Goal: Task Accomplishment & Management: Use online tool/utility

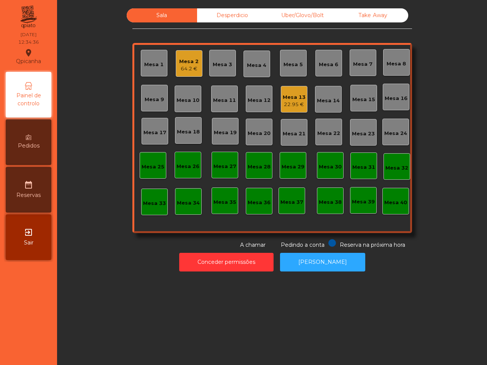
drag, startPoint x: 451, startPoint y: 132, endPoint x: 486, endPoint y: 31, distance: 106.7
click at [451, 132] on div "Sala Desperdicio Uber/Glovo/Bolt Take Away Mesa 1 Mesa 2 64.2 € Mesa 3 Mesa 4 […" at bounding box center [271, 128] width 409 height 241
click at [290, 105] on div "22.95 €" at bounding box center [294, 105] width 23 height 8
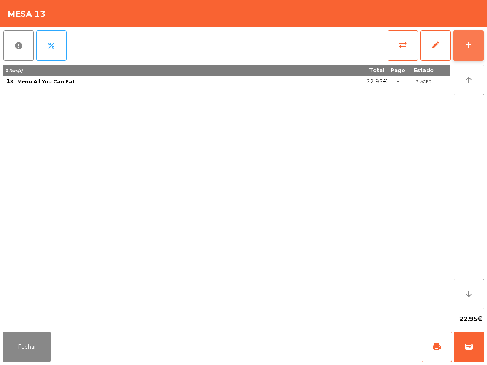
click at [470, 41] on div "add" at bounding box center [468, 44] width 9 height 9
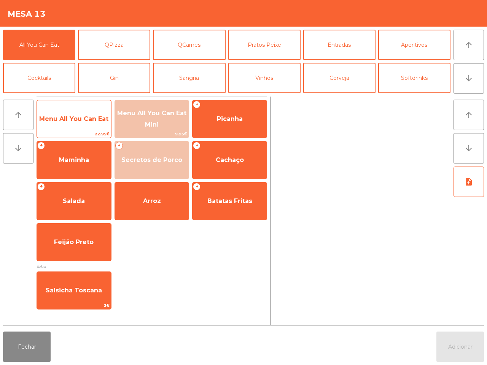
drag, startPoint x: 80, startPoint y: 121, endPoint x: 81, endPoint y: 115, distance: 5.8
click at [81, 121] on span "Menu All You Can Eat" at bounding box center [73, 118] width 69 height 7
click at [81, 115] on span "Menu All You Can Eat" at bounding box center [73, 118] width 69 height 7
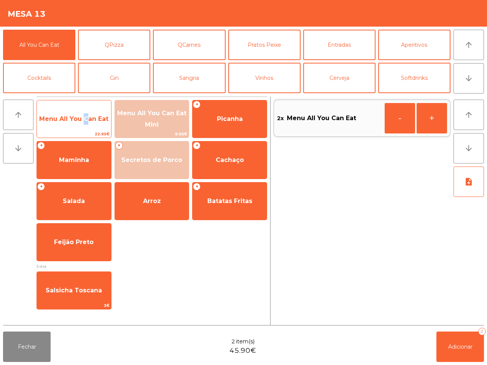
click at [81, 115] on span "Menu All You Can Eat" at bounding box center [73, 118] width 69 height 7
click at [82, 115] on span "Menu All You Can Eat" at bounding box center [73, 118] width 69 height 7
click at [82, 116] on span "Menu All You Can Eat" at bounding box center [73, 118] width 69 height 7
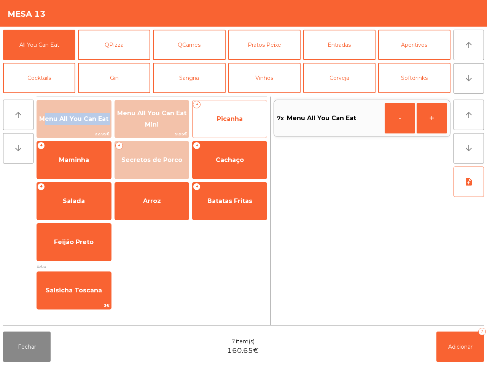
click at [249, 121] on span "Picanha" at bounding box center [229, 119] width 74 height 21
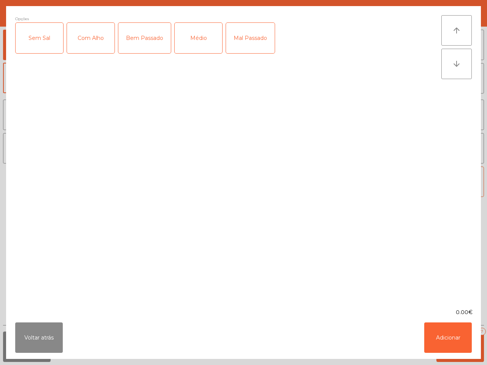
click at [100, 43] on div "Com Alho" at bounding box center [91, 38] width 48 height 30
click at [181, 36] on div "Médio" at bounding box center [199, 38] width 48 height 30
click at [446, 309] on button "Adicionar" at bounding box center [448, 338] width 48 height 30
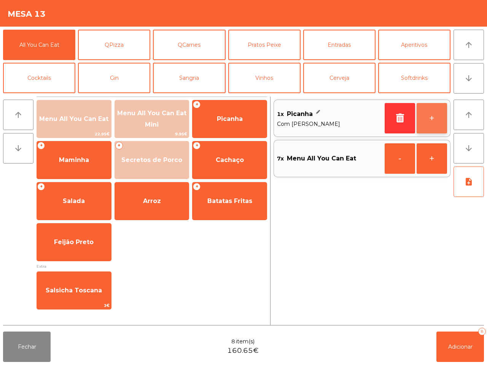
click at [428, 113] on button "+" at bounding box center [431, 118] width 30 height 30
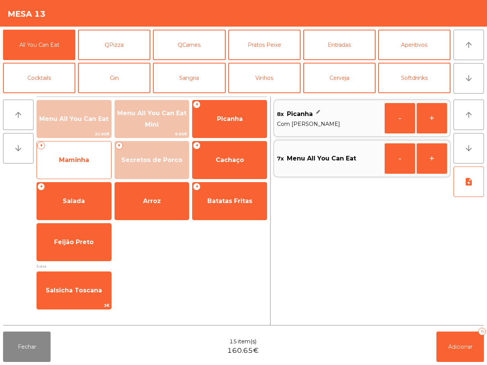
click at [94, 161] on span "Maminha" at bounding box center [74, 160] width 74 height 21
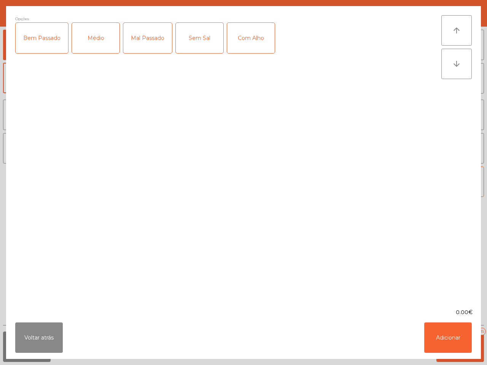
click at [92, 35] on div "Médio" at bounding box center [96, 38] width 48 height 30
click at [240, 35] on div "Com Alho" at bounding box center [251, 38] width 48 height 30
drag, startPoint x: 439, startPoint y: 339, endPoint x: 439, endPoint y: 326, distance: 13.3
click at [439, 309] on button "Adicionar" at bounding box center [448, 338] width 48 height 30
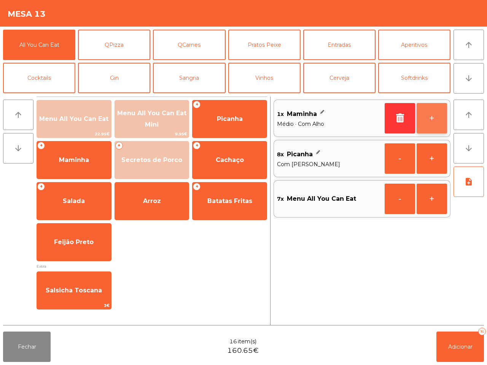
click at [434, 116] on button "+" at bounding box center [431, 118] width 30 height 30
click at [434, 117] on button "+" at bounding box center [431, 118] width 30 height 30
click at [433, 118] on button "+" at bounding box center [431, 118] width 30 height 30
click at [432, 118] on button "+" at bounding box center [431, 118] width 30 height 30
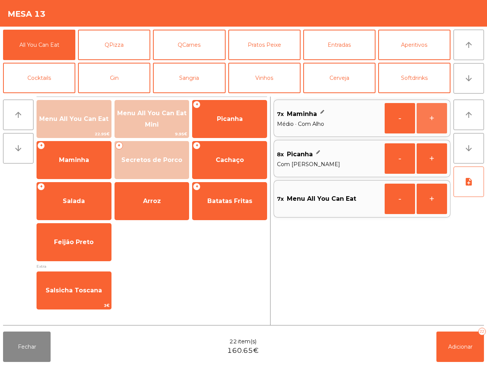
click at [432, 118] on button "+" at bounding box center [431, 118] width 30 height 30
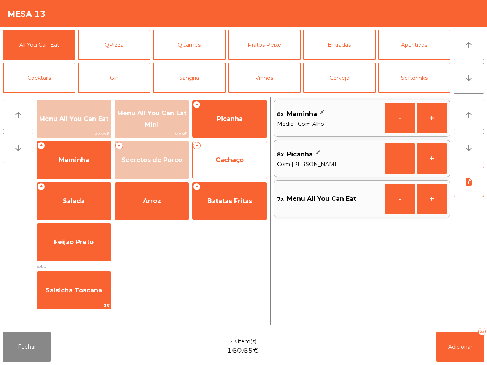
click at [217, 161] on span "Cachaço" at bounding box center [230, 159] width 28 height 7
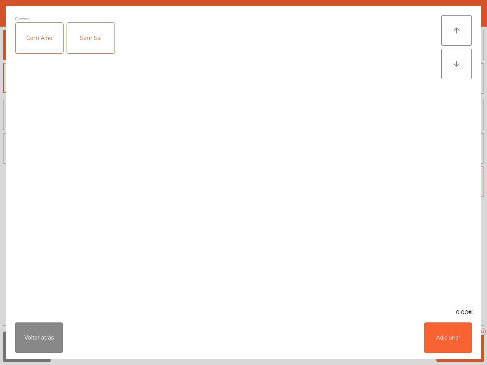
click at [43, 52] on div "Com Alho" at bounding box center [40, 38] width 48 height 30
click at [441, 309] on button "Adicionar" at bounding box center [448, 338] width 48 height 30
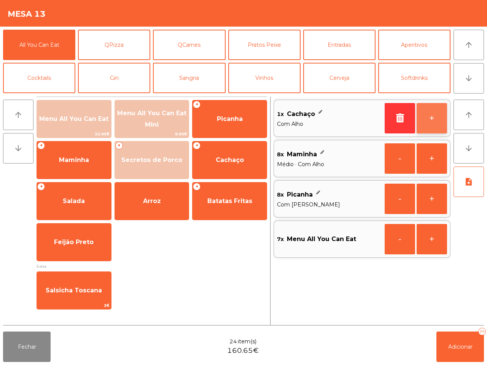
click at [428, 122] on button "+" at bounding box center [431, 118] width 30 height 30
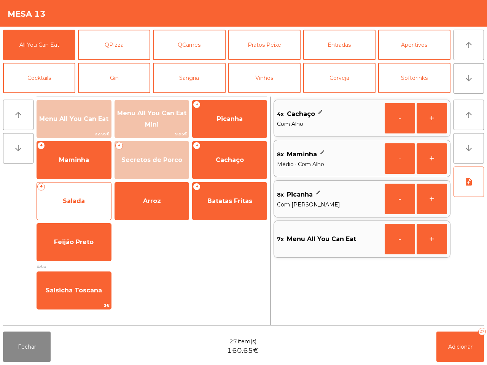
click at [91, 202] on span "Salada" at bounding box center [74, 201] width 74 height 21
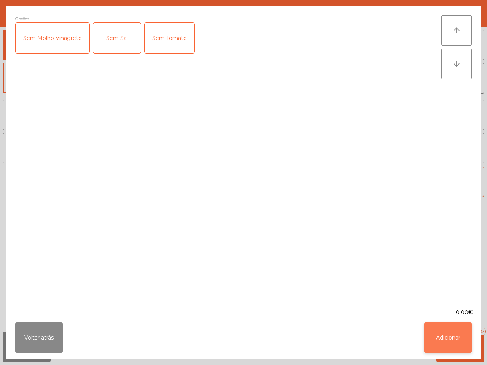
click at [462, 309] on button "Adicionar" at bounding box center [448, 338] width 48 height 30
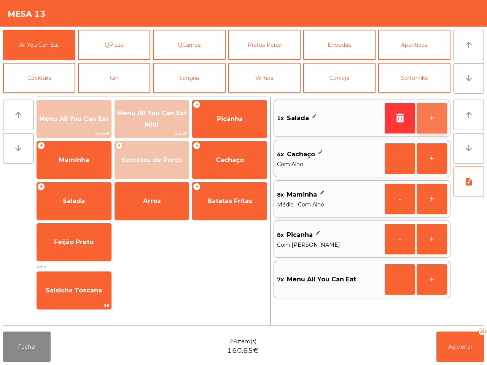
click at [429, 116] on button "+" at bounding box center [431, 118] width 30 height 30
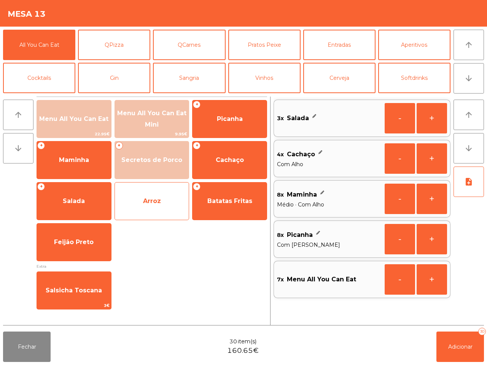
click at [158, 198] on span "Arroz" at bounding box center [152, 200] width 18 height 7
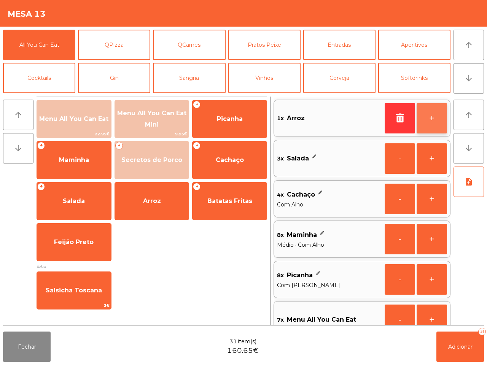
click at [424, 116] on button "+" at bounding box center [431, 118] width 30 height 30
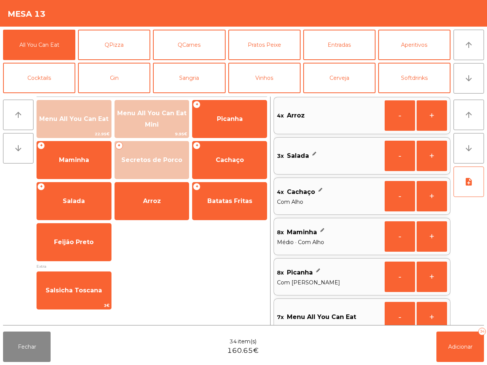
click at [424, 116] on button "+" at bounding box center [431, 115] width 30 height 30
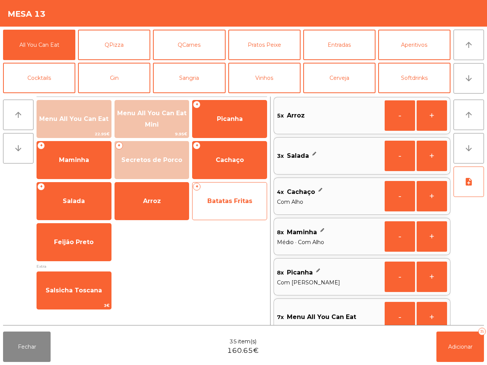
click at [213, 194] on span "Batatas Fritas" at bounding box center [229, 201] width 74 height 21
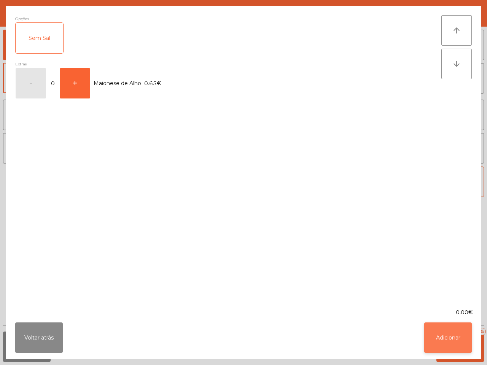
click at [455, 309] on button "Adicionar" at bounding box center [448, 338] width 48 height 30
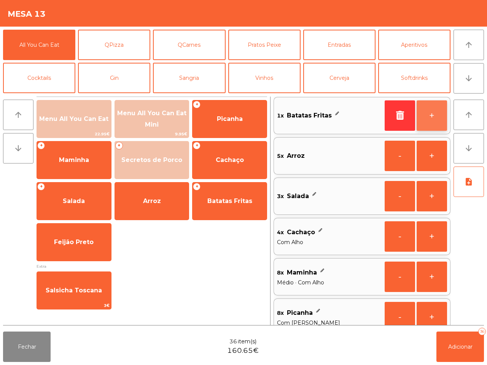
click at [431, 114] on button "+" at bounding box center [431, 115] width 30 height 30
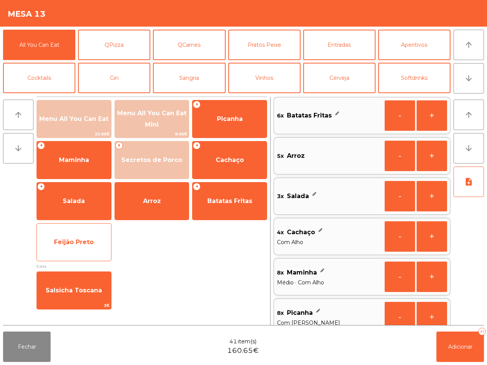
click at [78, 251] on span "Feijão Preto" at bounding box center [74, 242] width 74 height 21
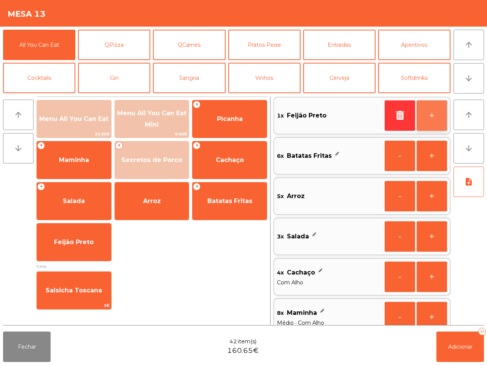
click at [429, 108] on button "+" at bounding box center [431, 115] width 30 height 30
click at [403, 114] on button "-" at bounding box center [400, 115] width 30 height 30
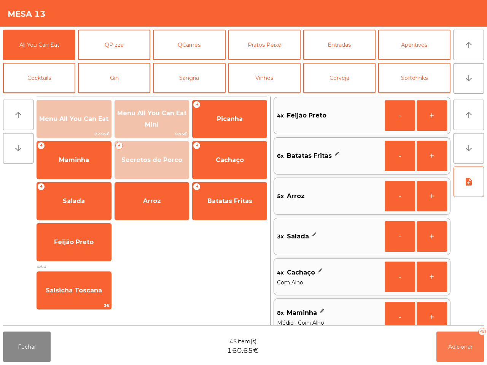
click at [462, 309] on button "Adicionar 45" at bounding box center [460, 347] width 48 height 30
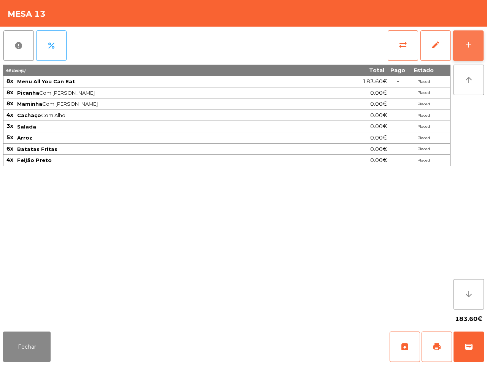
click at [474, 46] on button "add" at bounding box center [468, 45] width 30 height 30
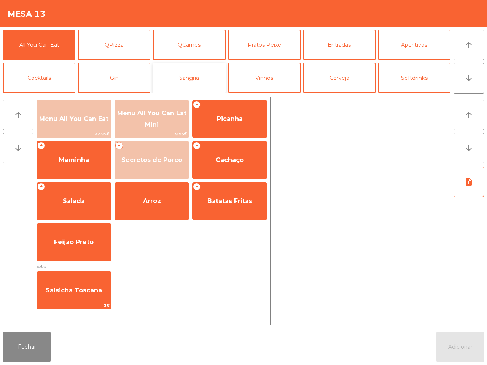
click at [191, 79] on button "Sangria" at bounding box center [189, 78] width 72 height 30
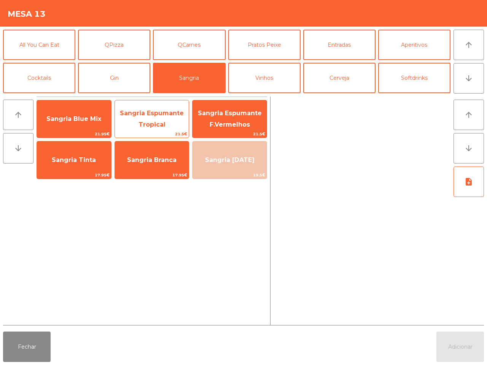
click at [175, 114] on span "Sangria Espumante Tropical" at bounding box center [152, 119] width 64 height 19
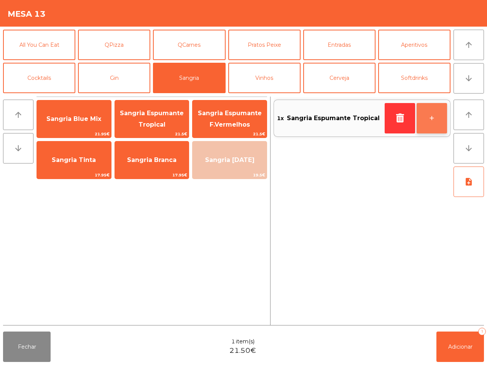
click at [440, 110] on button "+" at bounding box center [431, 118] width 30 height 30
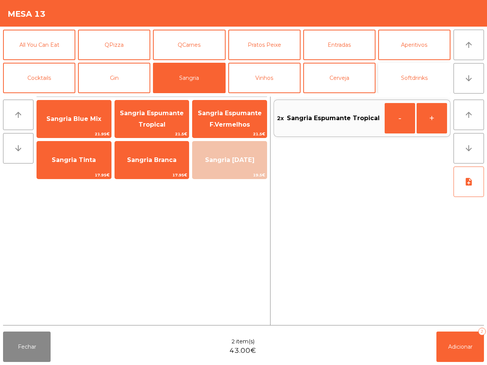
click at [408, 69] on button "Softdrinks" at bounding box center [414, 78] width 72 height 30
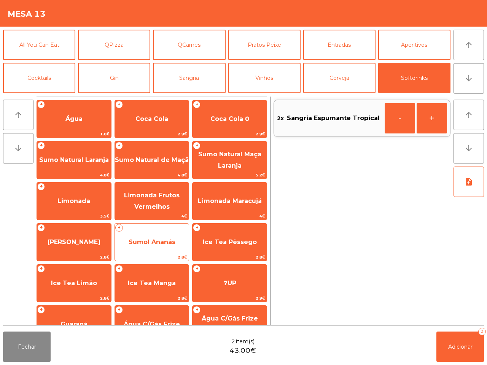
click at [175, 240] on span "Sumol Ananás" at bounding box center [152, 241] width 47 height 7
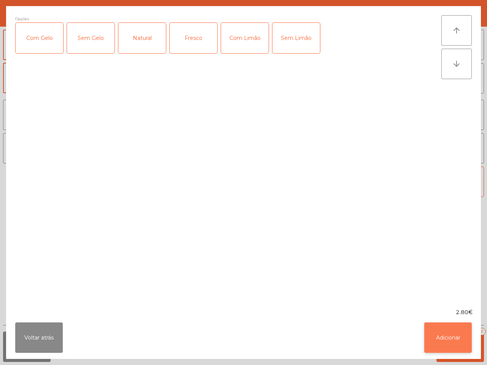
click at [451, 309] on button "Adicionar" at bounding box center [448, 338] width 48 height 30
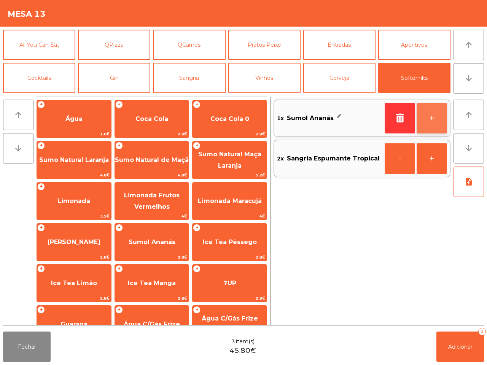
click at [435, 120] on button "+" at bounding box center [431, 118] width 30 height 30
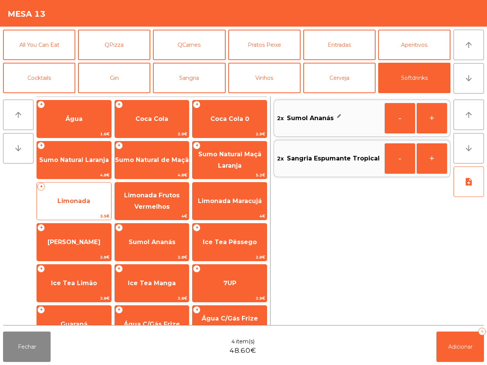
click at [71, 198] on span "Limonada" at bounding box center [73, 200] width 33 height 7
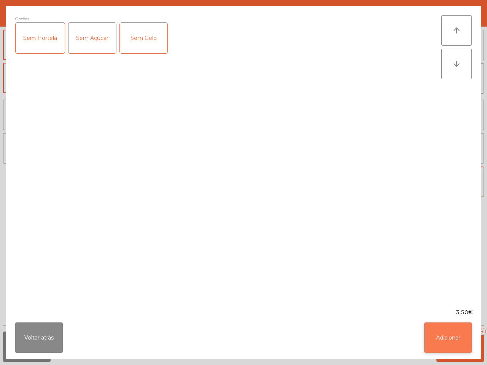
click at [451, 309] on button "Adicionar" at bounding box center [448, 338] width 48 height 30
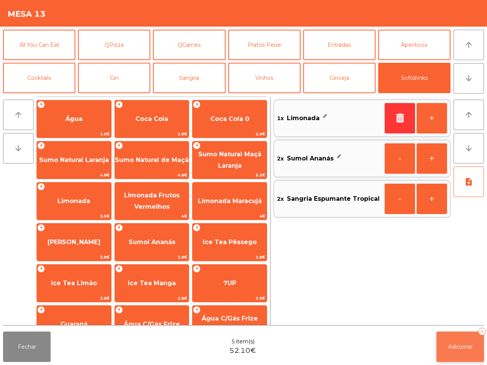
click at [455, 309] on button "Adicionar 5" at bounding box center [460, 347] width 48 height 30
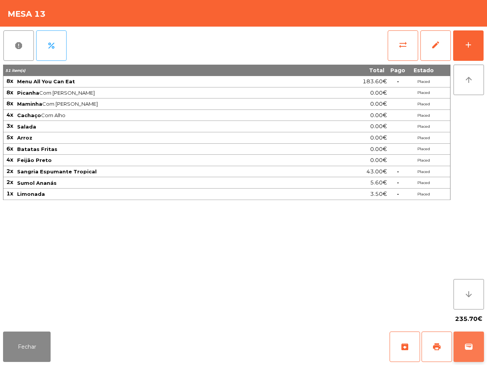
click at [478, 309] on div "Fechar archive print wallet" at bounding box center [243, 347] width 487 height 37
drag, startPoint x: 21, startPoint y: 343, endPoint x: 70, endPoint y: 273, distance: 85.3
click at [22, 309] on button "Fechar" at bounding box center [27, 347] width 48 height 30
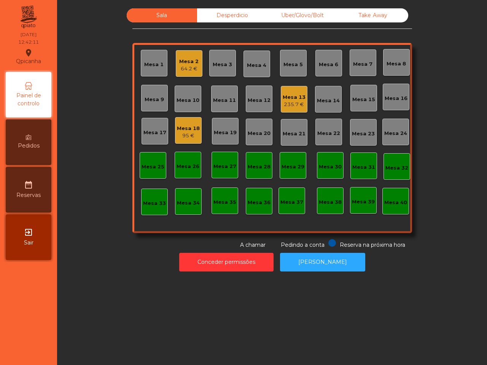
click at [184, 61] on div "Mesa 2" at bounding box center [188, 62] width 19 height 8
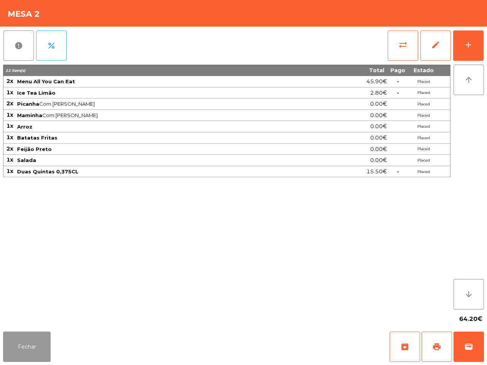
click at [32, 309] on button "Fechar" at bounding box center [27, 347] width 48 height 30
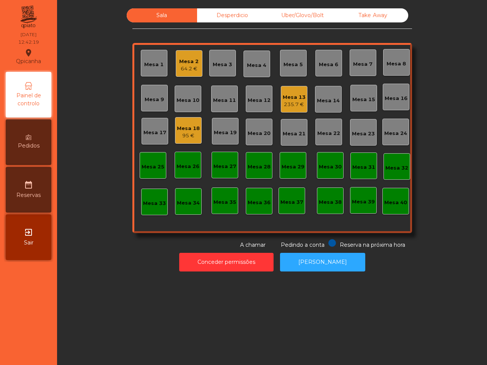
click at [296, 96] on div "Mesa 13" at bounding box center [294, 98] width 23 height 8
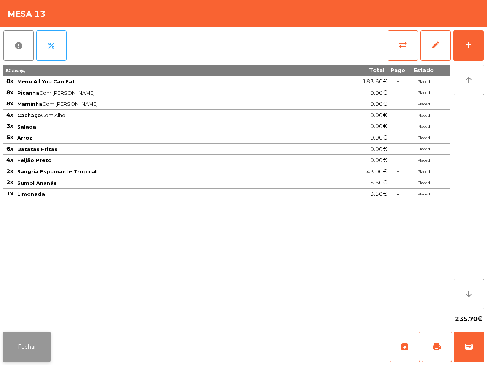
click at [29, 309] on button "Fechar" at bounding box center [27, 347] width 48 height 30
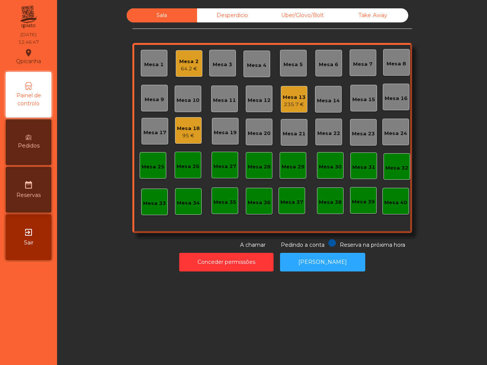
drag, startPoint x: 63, startPoint y: 317, endPoint x: 56, endPoint y: 284, distance: 33.9
click at [56, 285] on div "[GEOGRAPHIC_DATA] location_on [DATE] 12:46:47 Painel de controlo Pedidos date_r…" at bounding box center [243, 182] width 487 height 365
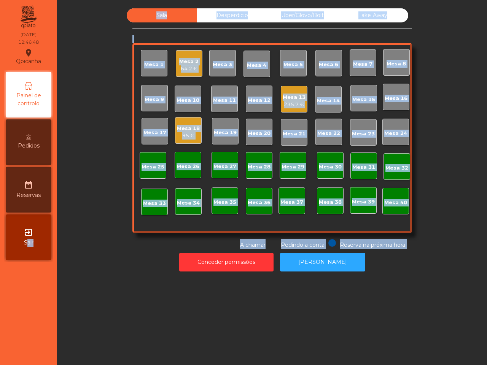
click at [186, 65] on div "64.2 €" at bounding box center [188, 69] width 19 height 8
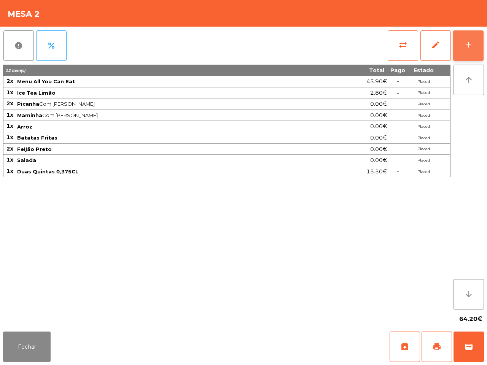
click at [466, 46] on div "add" at bounding box center [468, 44] width 9 height 9
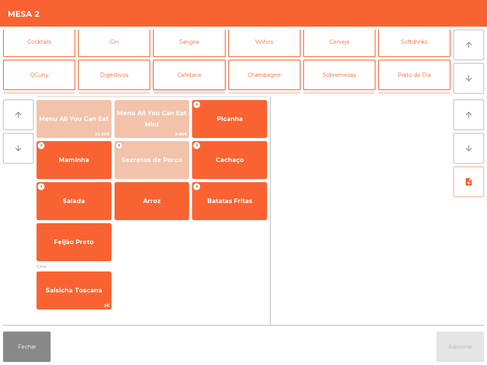
scroll to position [0, 0]
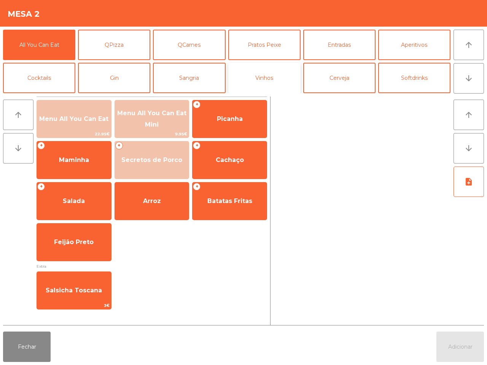
click at [272, 70] on button "Vinhos" at bounding box center [264, 78] width 72 height 30
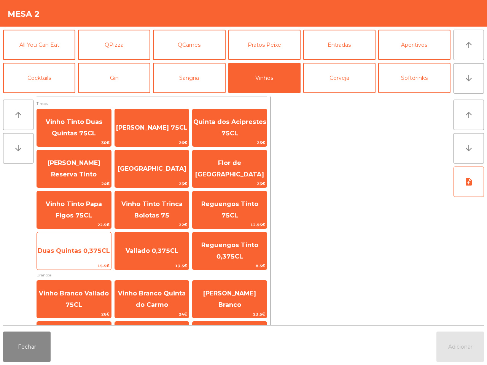
click at [90, 247] on span "Duas Quintas 0,375CL" at bounding box center [74, 250] width 72 height 7
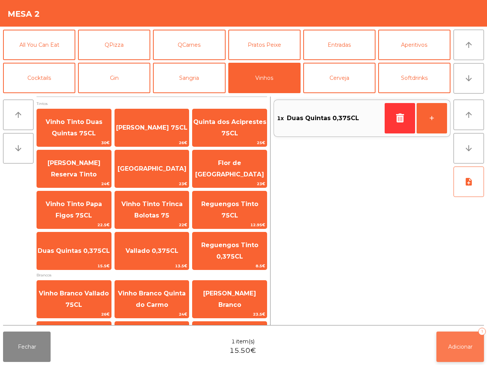
click at [460, 309] on span "Adicionar" at bounding box center [460, 346] width 24 height 7
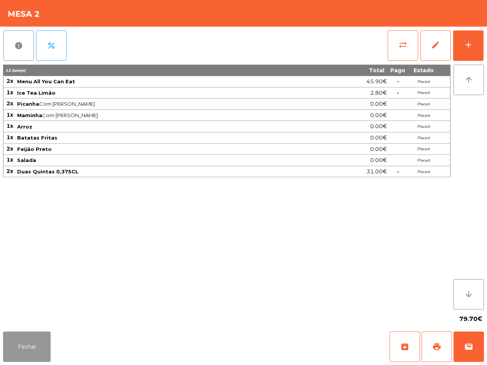
click at [33, 309] on button "Fechar" at bounding box center [27, 347] width 48 height 30
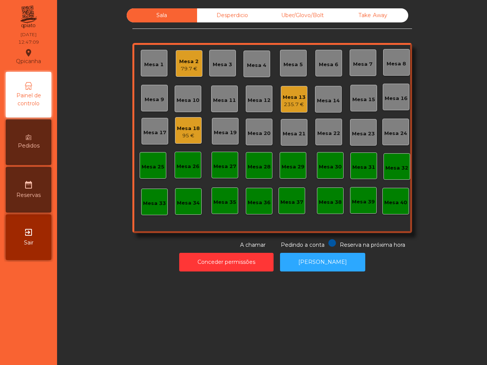
click at [179, 58] on div "Mesa 2" at bounding box center [188, 62] width 19 height 8
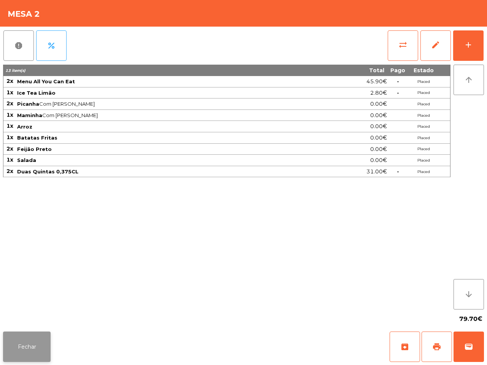
click at [30, 309] on button "Fechar" at bounding box center [27, 347] width 48 height 30
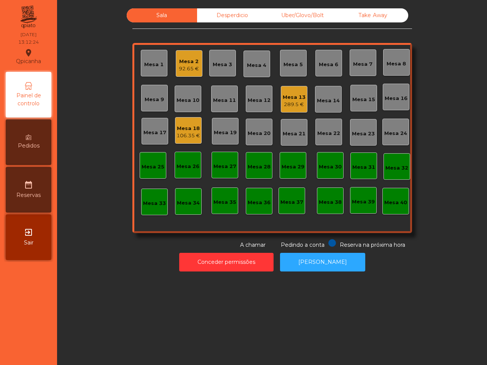
click at [186, 61] on div "Mesa 2" at bounding box center [189, 62] width 20 height 8
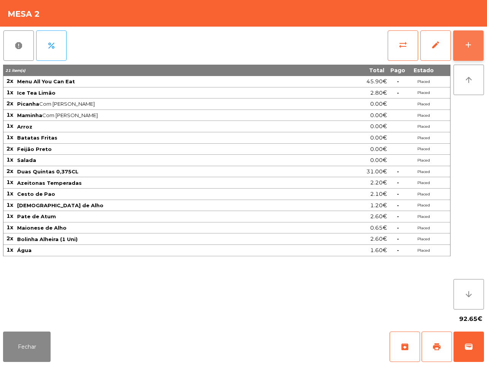
drag, startPoint x: 467, startPoint y: 42, endPoint x: 463, endPoint y: 41, distance: 4.0
click at [466, 42] on div "add" at bounding box center [468, 44] width 9 height 9
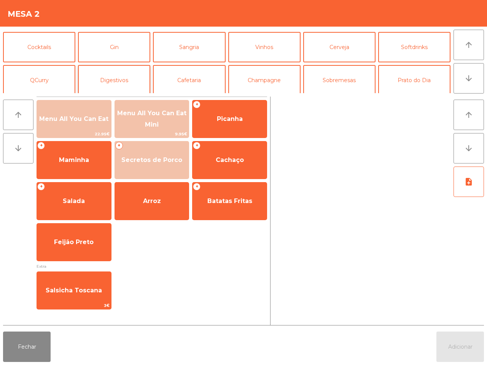
scroll to position [48, 0]
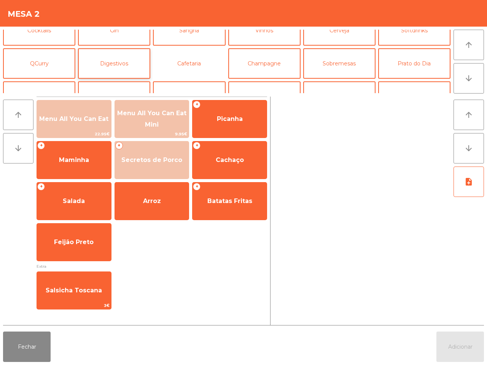
click at [170, 61] on button "Cafetaria" at bounding box center [189, 63] width 72 height 30
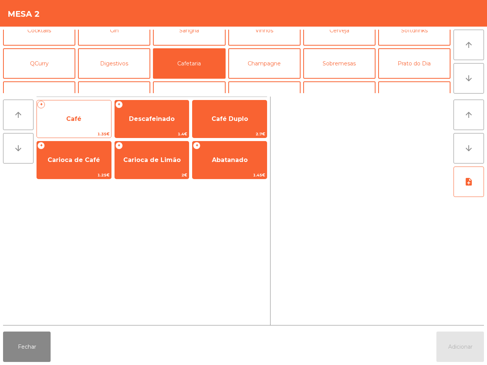
click at [86, 113] on span "Café" at bounding box center [74, 119] width 74 height 21
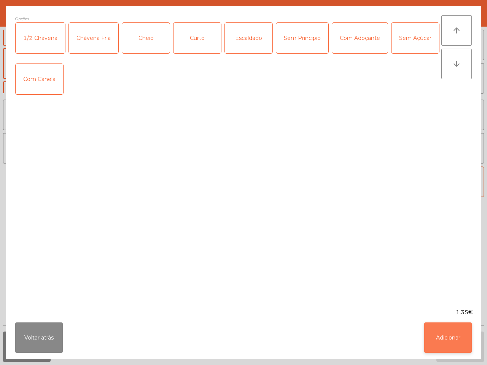
click at [439, 309] on button "Adicionar" at bounding box center [448, 338] width 48 height 30
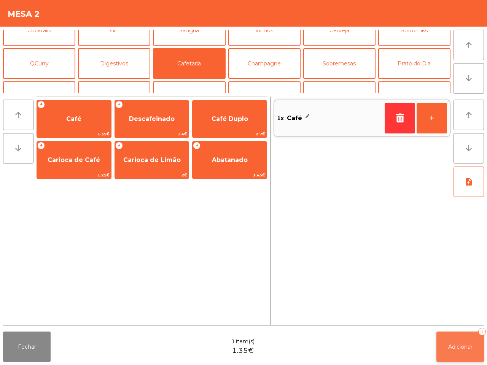
click at [456, 309] on span "Adicionar" at bounding box center [460, 346] width 24 height 7
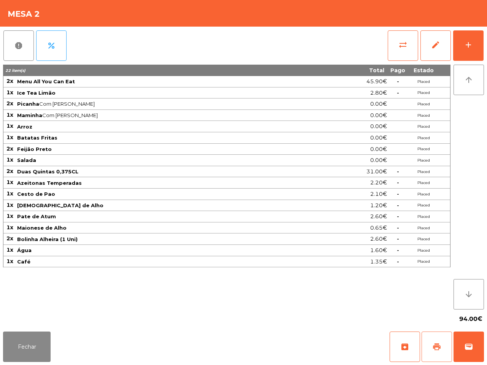
click at [432, 309] on span "print" at bounding box center [436, 346] width 9 height 9
click at [400, 48] on span "sync_alt" at bounding box center [402, 44] width 9 height 9
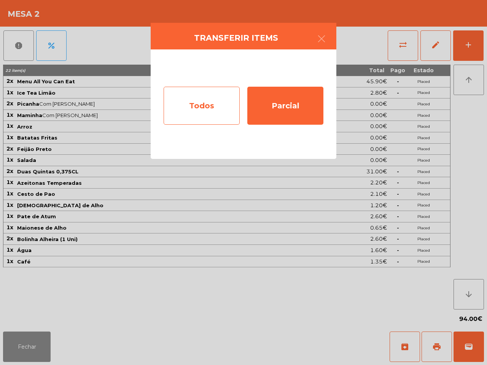
click at [192, 104] on div "Todos" at bounding box center [202, 106] width 76 height 38
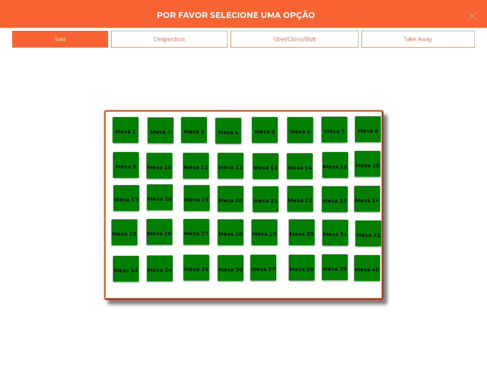
click at [362, 272] on p "Mesa 40" at bounding box center [367, 269] width 24 height 9
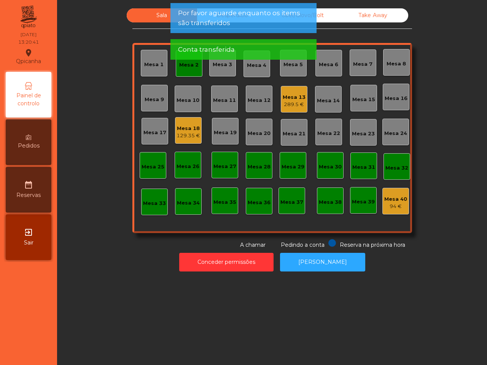
click at [188, 71] on div "Mesa 2" at bounding box center [189, 63] width 27 height 27
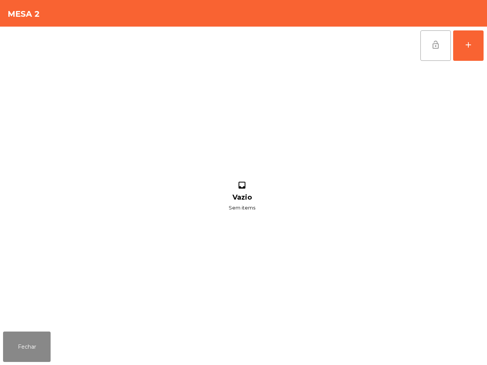
click at [427, 42] on button "lock_open" at bounding box center [435, 45] width 30 height 30
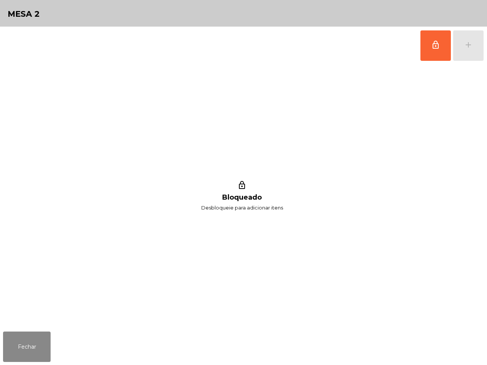
click at [404, 202] on div "lock_outline Bloqueado Desbloqueie para adicionar itens" at bounding box center [242, 197] width 478 height 264
click at [33, 309] on button "Fechar" at bounding box center [27, 347] width 48 height 30
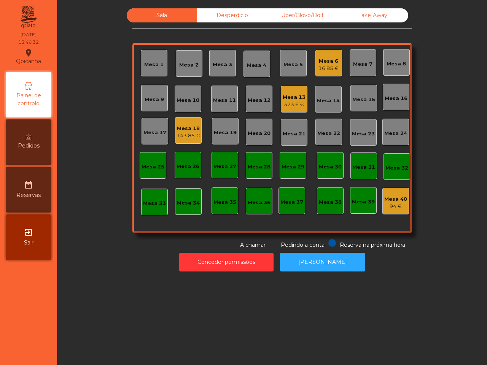
click at [364, 16] on div "Take Away" at bounding box center [373, 15] width 70 height 14
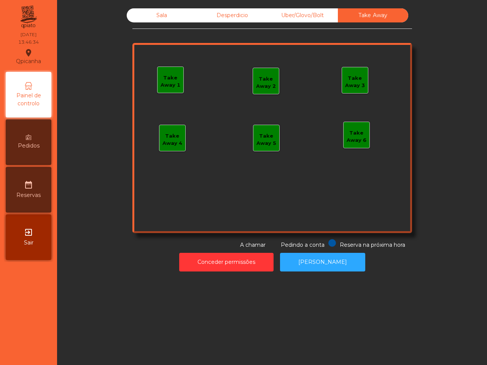
click at [162, 72] on div "Take Away 1" at bounding box center [170, 80] width 26 height 18
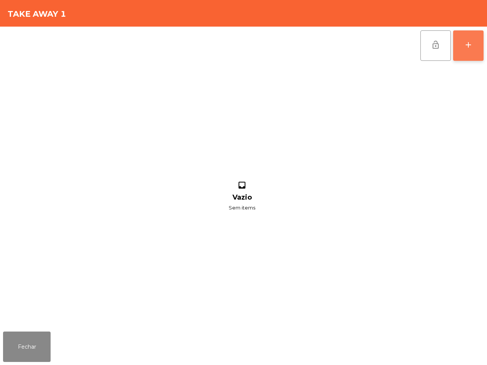
click at [462, 46] on button "add" at bounding box center [468, 45] width 30 height 30
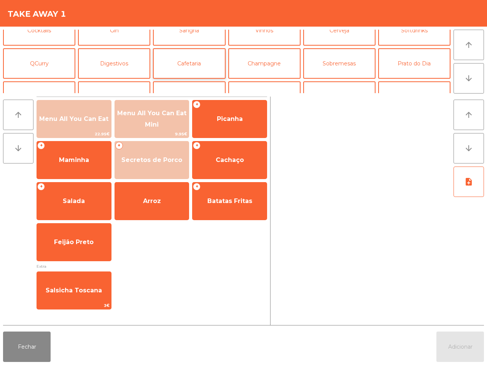
scroll to position [66, 0]
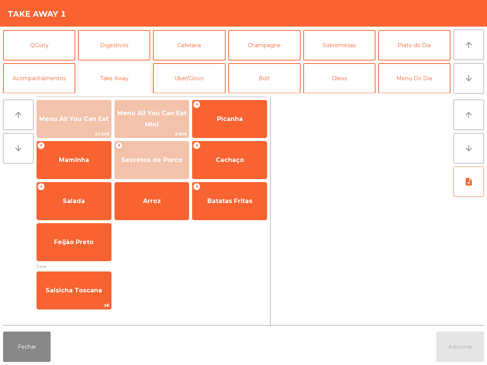
click at [133, 83] on button "Take Away" at bounding box center [114, 78] width 72 height 30
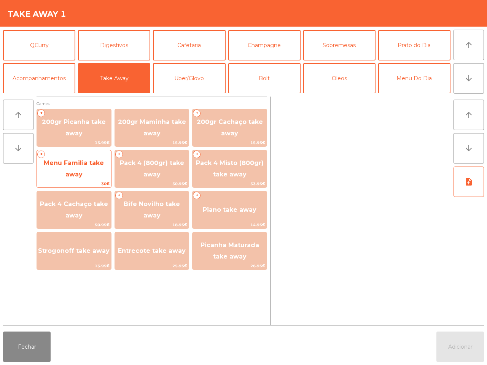
click at [73, 170] on span "Menu Familia take away" at bounding box center [74, 169] width 74 height 32
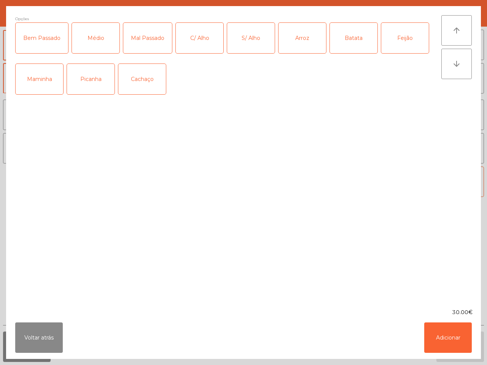
click at [93, 42] on div "Médio" at bounding box center [96, 38] width 48 height 30
click at [197, 39] on div "C/ Alho" at bounding box center [200, 38] width 48 height 30
click at [200, 40] on div "C/ Alho" at bounding box center [200, 38] width 48 height 30
click at [300, 38] on div "Arroz" at bounding box center [302, 38] width 48 height 30
click at [345, 41] on div "Batata" at bounding box center [354, 38] width 48 height 30
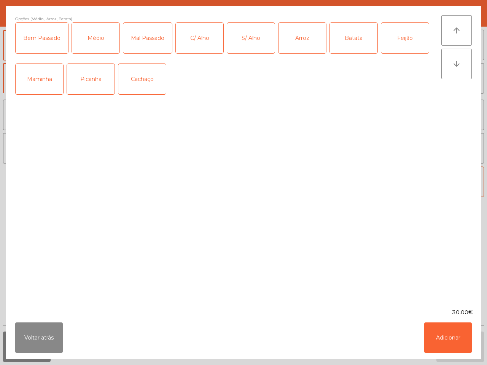
click at [401, 35] on div "Feijão" at bounding box center [405, 38] width 48 height 30
drag, startPoint x: 449, startPoint y: 331, endPoint x: 453, endPoint y: 324, distance: 8.4
click at [450, 309] on button "Adicionar" at bounding box center [448, 338] width 48 height 30
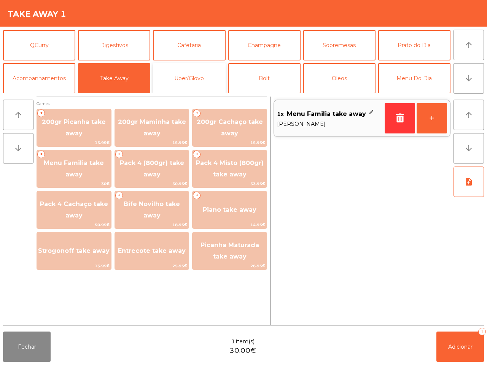
click at [167, 82] on button "Uber/Glovo" at bounding box center [189, 78] width 72 height 30
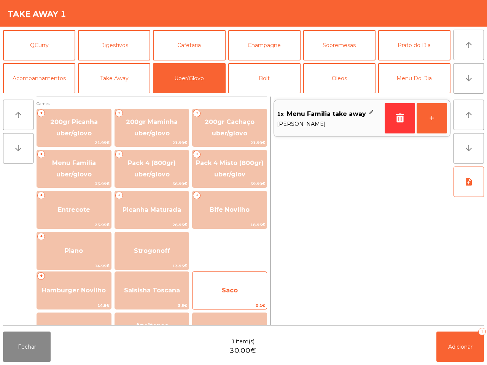
click at [232, 281] on span "Saco" at bounding box center [229, 290] width 74 height 21
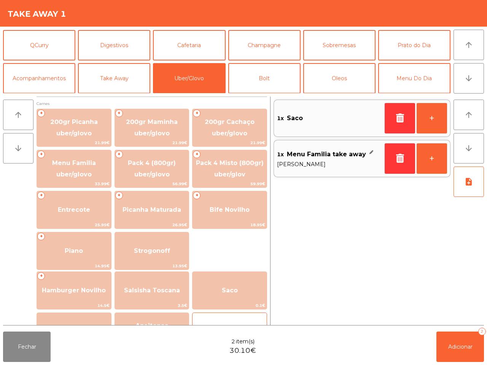
click at [231, 309] on div "caixa takeaway 0.3€" at bounding box center [229, 332] width 75 height 38
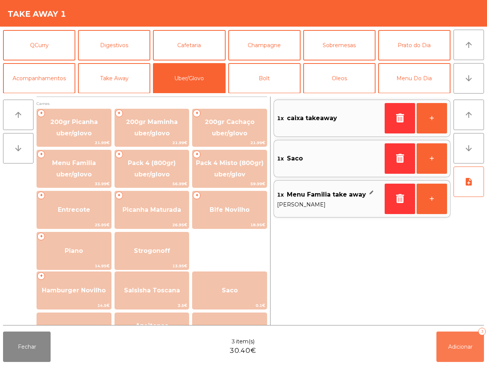
drag, startPoint x: 466, startPoint y: 344, endPoint x: 462, endPoint y: 351, distance: 7.5
click at [462, 309] on button "Adicionar 3" at bounding box center [460, 347] width 48 height 30
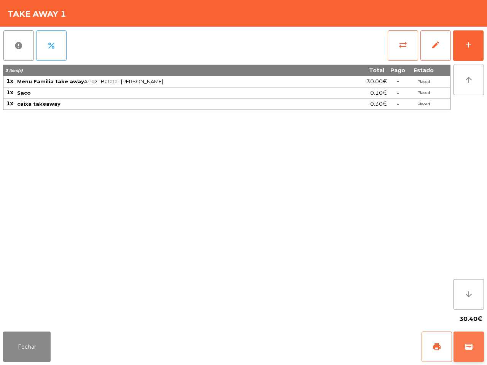
click at [470, 309] on span "wallet" at bounding box center [468, 346] width 9 height 9
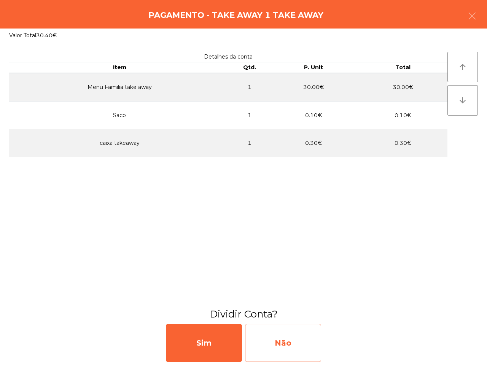
click at [271, 309] on div "Não" at bounding box center [283, 343] width 76 height 38
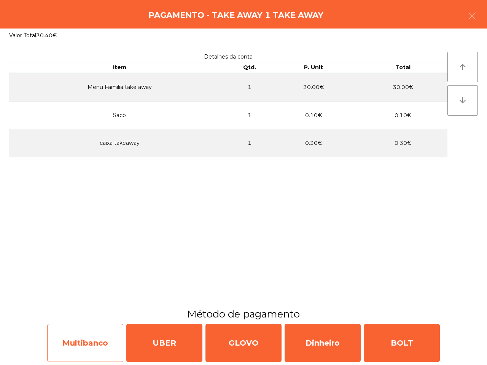
click at [91, 309] on div "Multibanco" at bounding box center [85, 343] width 76 height 38
select select "**"
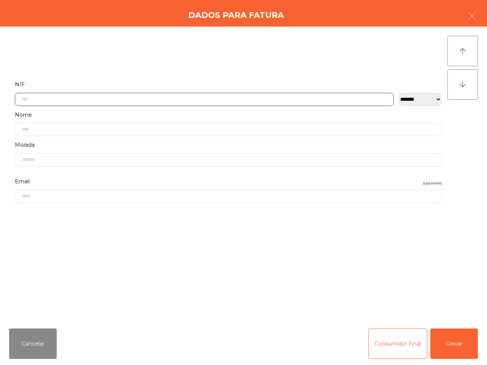
click at [49, 96] on input "text" at bounding box center [204, 99] width 379 height 13
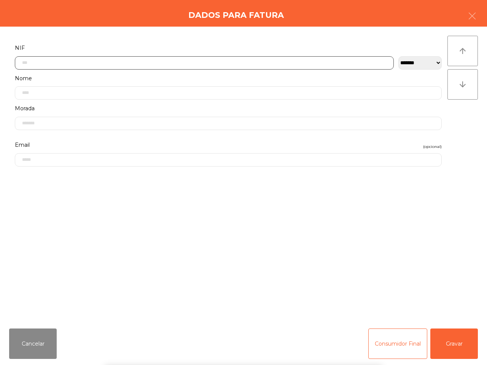
scroll to position [43, 0]
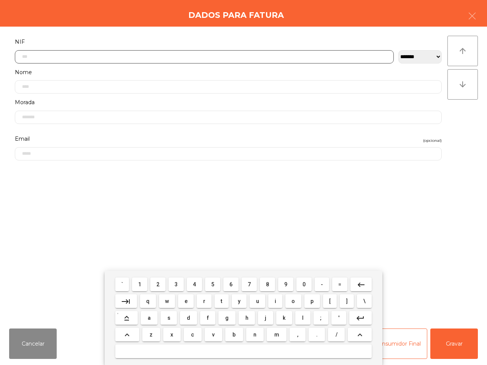
click at [153, 282] on button "2" at bounding box center [157, 285] width 15 height 14
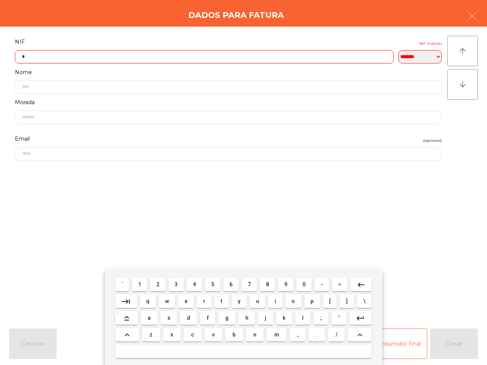
click at [302, 283] on span "0" at bounding box center [303, 284] width 3 height 6
click at [266, 285] on span "8" at bounding box center [267, 284] width 3 height 6
click at [298, 284] on button "0" at bounding box center [303, 285] width 15 height 14
click at [193, 286] on span "4" at bounding box center [194, 284] width 3 height 6
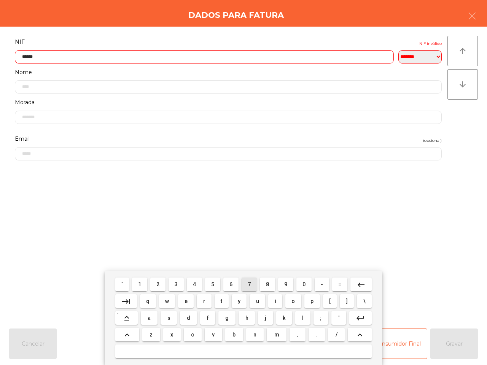
click at [246, 283] on button "7" at bounding box center [249, 285] width 15 height 14
type input "*********"
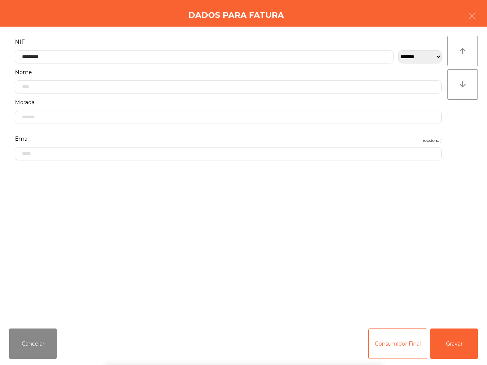
click at [447, 309] on div "` 1 2 3 4 5 6 7 8 9 0 - = keyboard_backspace keyboard_tab q w e r t y u i o p […" at bounding box center [243, 318] width 487 height 94
click at [447, 309] on button "Gravar" at bounding box center [454, 344] width 48 height 30
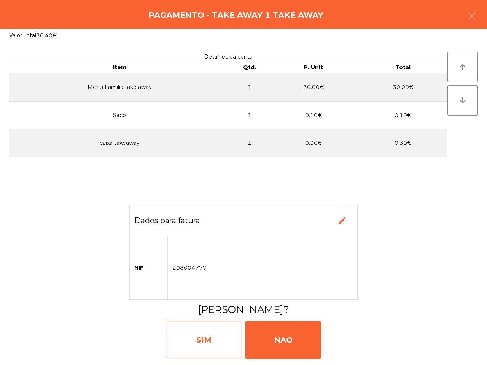
click at [219, 309] on div "SIM" at bounding box center [204, 340] width 76 height 38
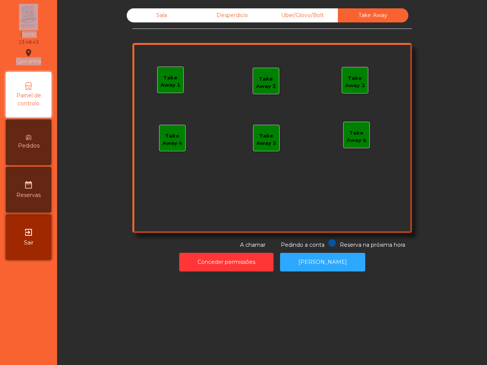
click at [24, 54] on nav "Qpicanha location_on [DATE] 13:48:43 Painel de controlo Pedidos date_range Rese…" at bounding box center [28, 182] width 57 height 365
click at [155, 18] on div "Sala" at bounding box center [162, 15] width 70 height 14
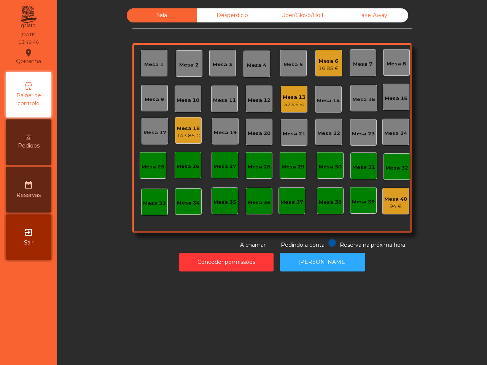
click at [286, 103] on div "323.6 €" at bounding box center [294, 105] width 23 height 8
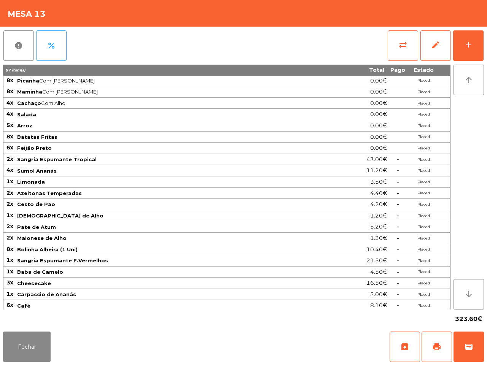
scroll to position [16, 0]
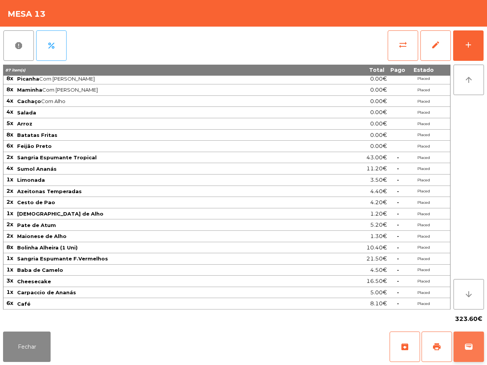
click at [472, 309] on span "wallet" at bounding box center [468, 346] width 9 height 9
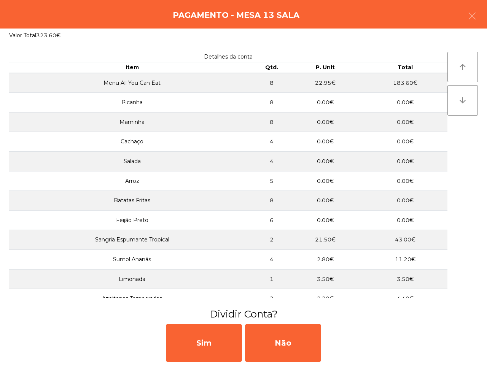
click at [322, 309] on div "Sim Não" at bounding box center [243, 343] width 487 height 44
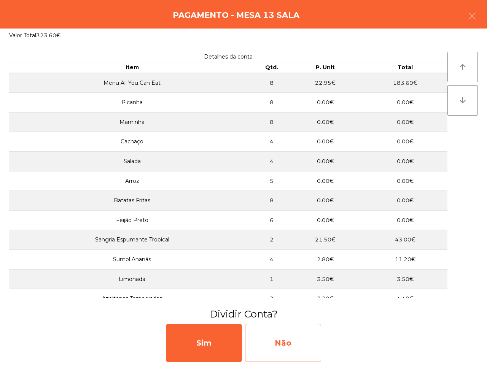
click at [286, 309] on div "Não" at bounding box center [283, 343] width 76 height 38
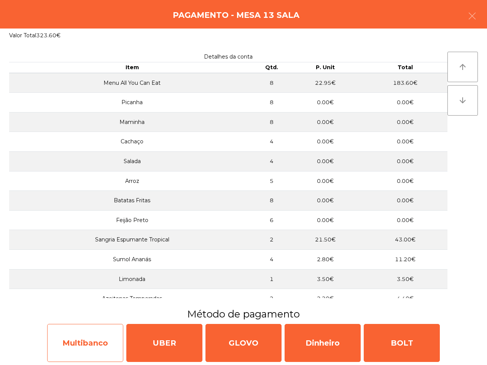
click at [103, 309] on div "Multibanco" at bounding box center [85, 343] width 76 height 38
select select "**"
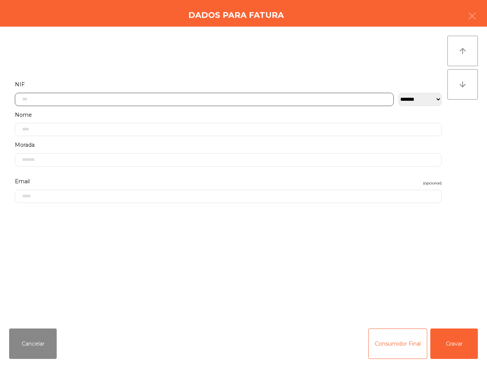
click at [122, 93] on input "text" at bounding box center [204, 99] width 379 height 13
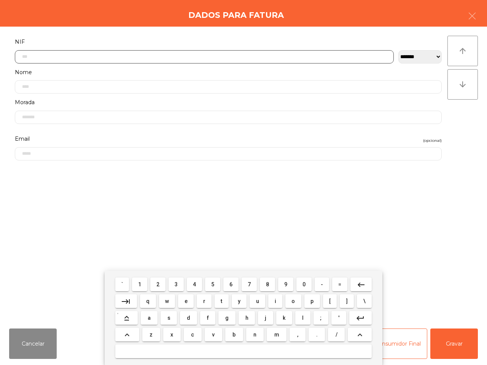
click at [215, 284] on button "5" at bounding box center [212, 285] width 15 height 14
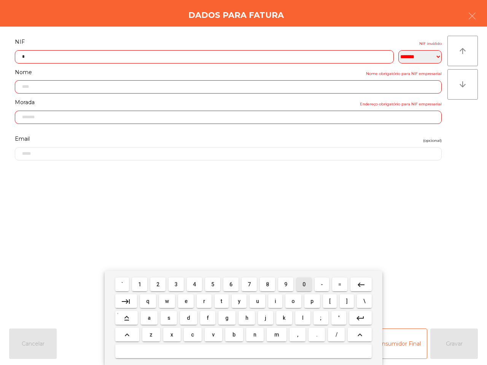
click at [304, 284] on span "0" at bounding box center [303, 284] width 3 height 6
click at [214, 284] on span "5" at bounding box center [212, 284] width 3 height 6
drag, startPoint x: 172, startPoint y: 284, endPoint x: 159, endPoint y: 284, distance: 13.7
click at [160, 285] on div "` 1 2 3 4 5 6 7 8 9 0 - = keyboard_backspace" at bounding box center [243, 284] width 259 height 17
click at [159, 284] on span "2" at bounding box center [157, 284] width 3 height 6
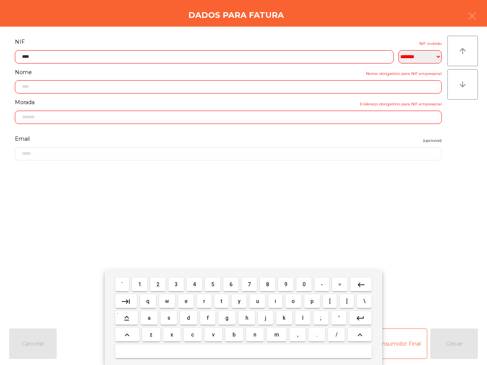
click at [196, 288] on button "4" at bounding box center [194, 285] width 15 height 14
click at [267, 286] on span "8" at bounding box center [267, 284] width 3 height 6
drag, startPoint x: 267, startPoint y: 286, endPoint x: 223, endPoint y: 286, distance: 43.7
click at [266, 286] on span "8" at bounding box center [267, 284] width 3 height 6
click at [214, 283] on span "5" at bounding box center [212, 284] width 3 height 6
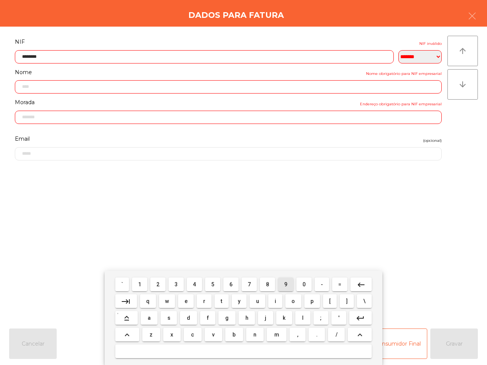
click at [284, 284] on span "9" at bounding box center [285, 284] width 3 height 6
type input "*********"
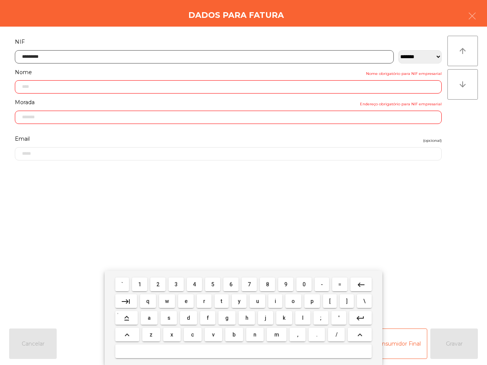
type input "**********"
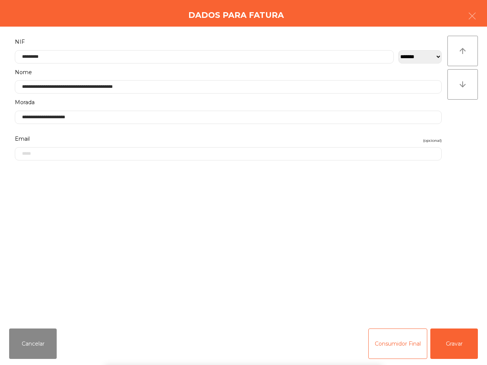
click at [455, 309] on div "` 1 2 3 4 5 6 7 8 9 0 - = keyboard_backspace keyboard_tab q w e r t y u i o p […" at bounding box center [243, 318] width 487 height 94
click at [455, 309] on button "Gravar" at bounding box center [454, 344] width 48 height 30
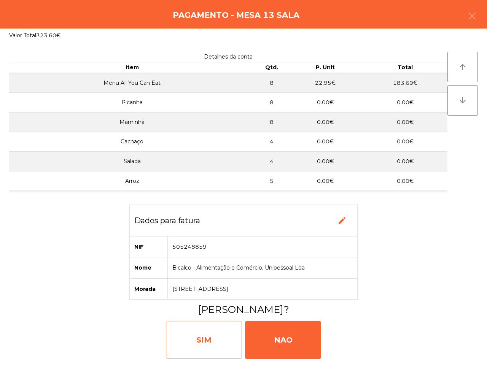
click at [224, 309] on div "SIM" at bounding box center [204, 340] width 76 height 38
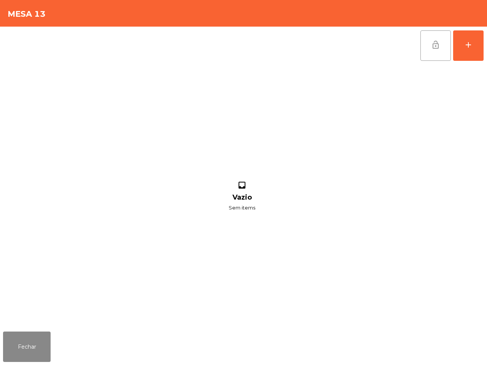
click at [436, 49] on span "lock_open" at bounding box center [435, 44] width 9 height 9
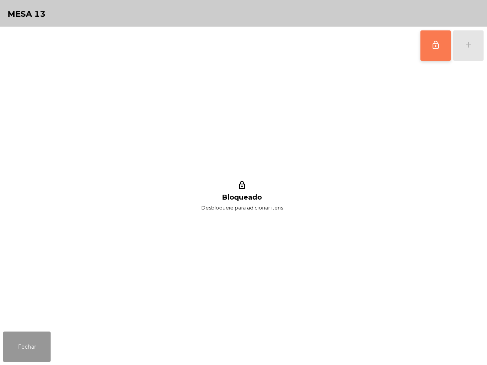
drag, startPoint x: 27, startPoint y: 337, endPoint x: 29, endPoint y: 332, distance: 5.4
click at [27, 309] on button "Fechar" at bounding box center [27, 347] width 48 height 30
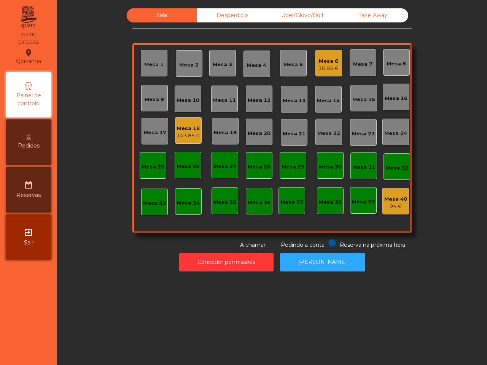
click at [321, 64] on div "Mesa 6" at bounding box center [328, 61] width 20 height 8
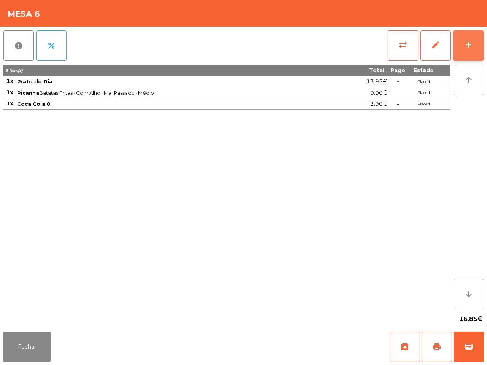
click at [469, 39] on button "add" at bounding box center [468, 45] width 30 height 30
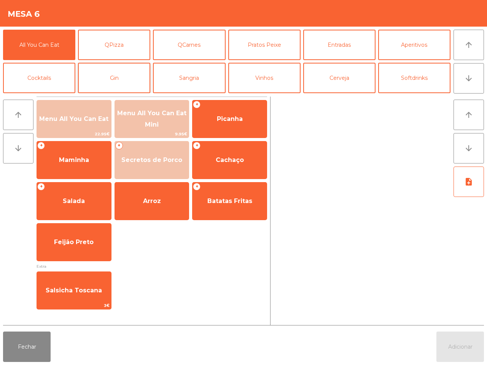
scroll to position [48, 0]
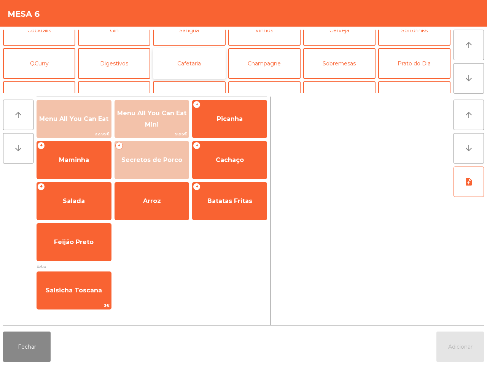
click at [184, 67] on button "Cafetaria" at bounding box center [189, 63] width 72 height 30
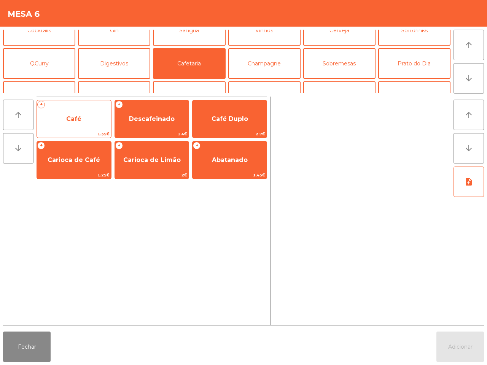
click at [94, 108] on div "+ Café 1.35€" at bounding box center [74, 119] width 75 height 38
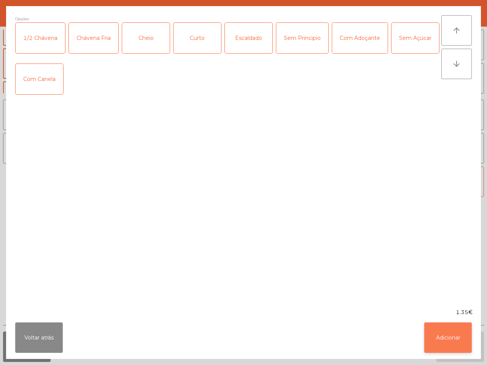
click at [434, 309] on button "Adicionar" at bounding box center [448, 338] width 48 height 30
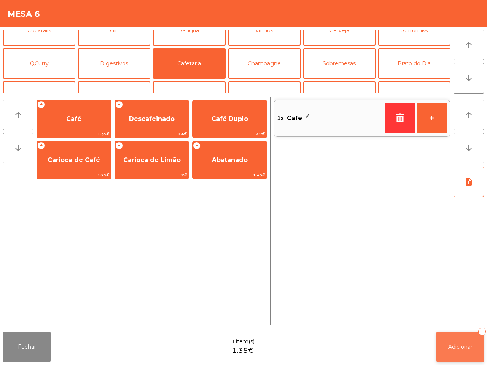
click at [474, 309] on button "Adicionar 1" at bounding box center [460, 347] width 48 height 30
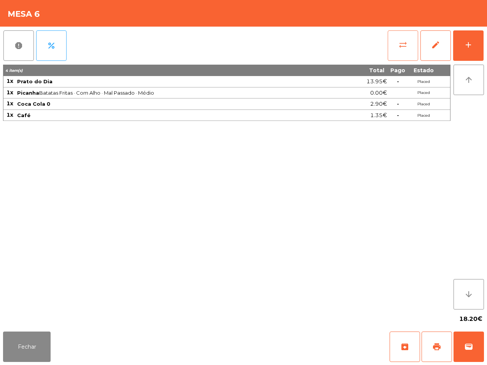
click at [398, 49] on span "sync_alt" at bounding box center [402, 44] width 9 height 9
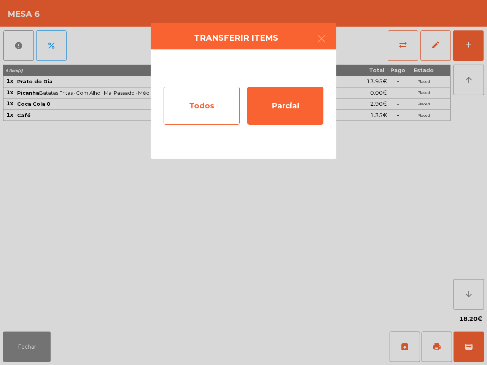
click at [193, 102] on div "Todos" at bounding box center [202, 106] width 76 height 38
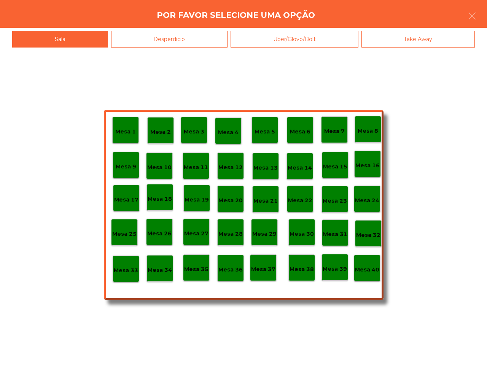
click at [364, 273] on p "Mesa 40" at bounding box center [367, 269] width 24 height 9
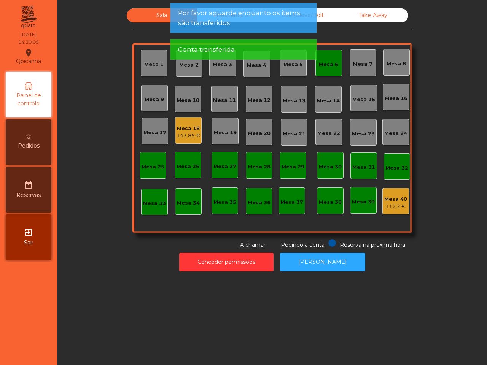
click at [322, 65] on div "Mesa 6" at bounding box center [328, 65] width 19 height 8
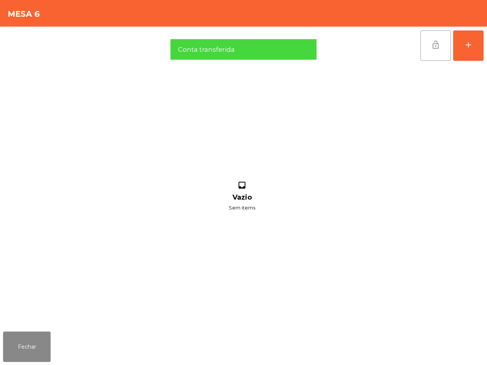
click at [432, 41] on span "lock_open" at bounding box center [435, 44] width 9 height 9
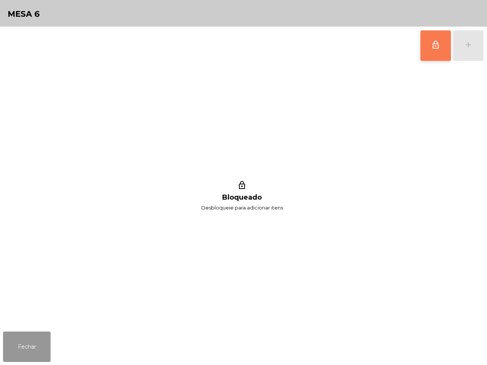
click at [23, 334] on button "Fechar" at bounding box center [27, 347] width 48 height 30
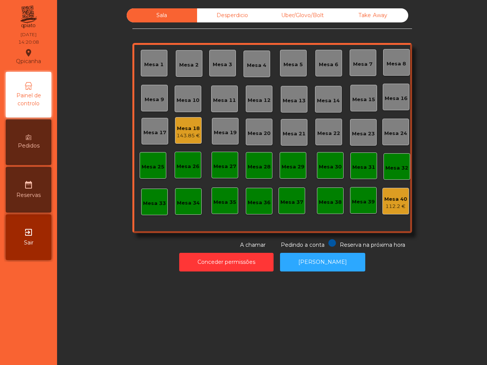
click at [181, 121] on div "Mesa 18 143.85 €" at bounding box center [188, 130] width 27 height 27
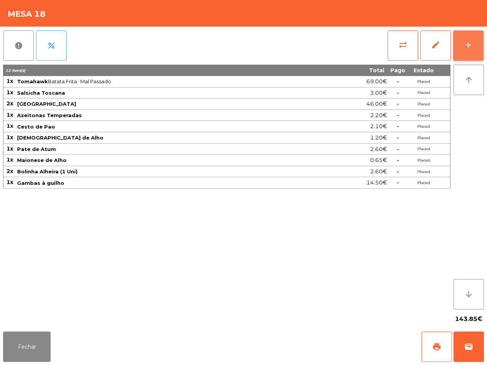
click at [461, 41] on button "add" at bounding box center [468, 45] width 30 height 30
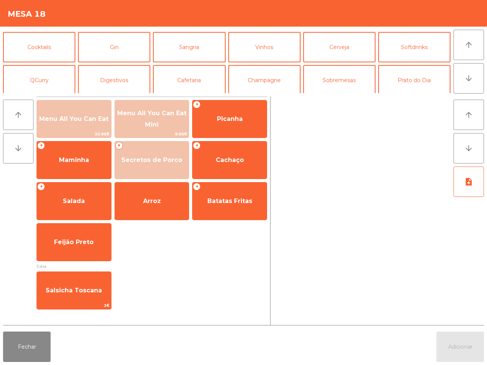
scroll to position [48, 0]
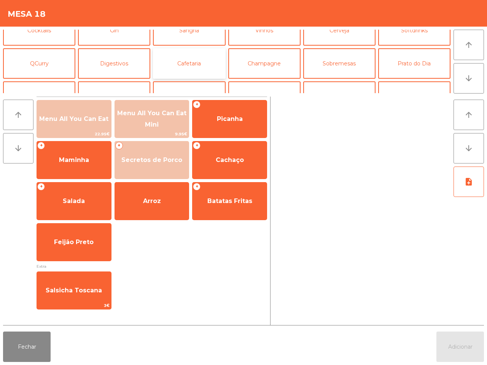
drag, startPoint x: 204, startPoint y: 60, endPoint x: 199, endPoint y: 64, distance: 6.9
click at [204, 61] on button "Cafetaria" at bounding box center [189, 63] width 72 height 30
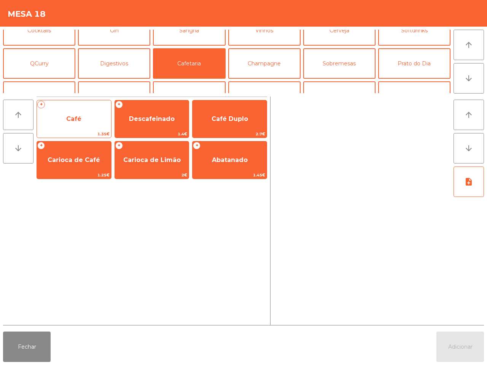
click at [66, 126] on span "Café" at bounding box center [74, 119] width 74 height 21
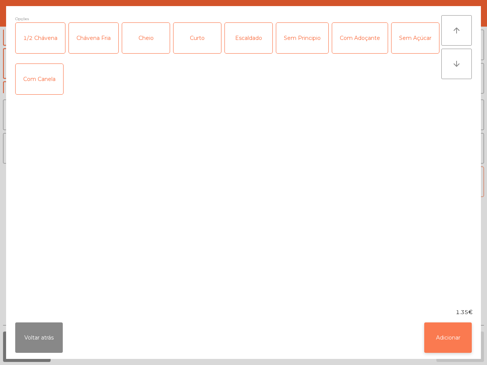
click at [461, 339] on button "Adicionar" at bounding box center [448, 338] width 48 height 30
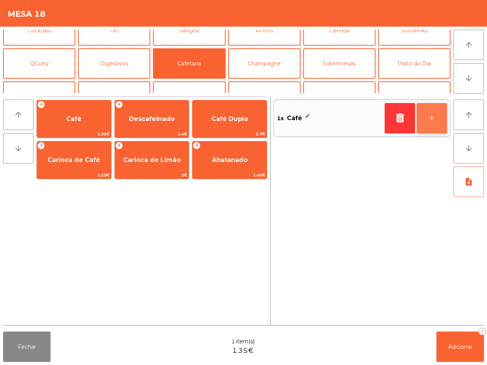
click at [424, 111] on button "+" at bounding box center [431, 118] width 30 height 30
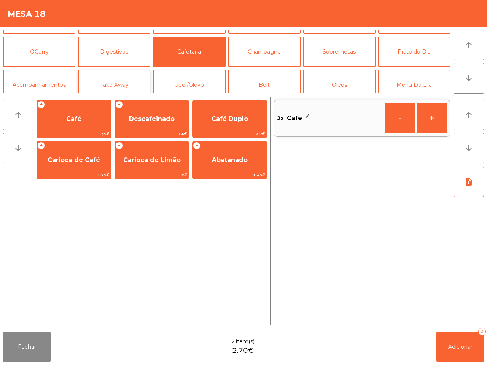
scroll to position [66, 0]
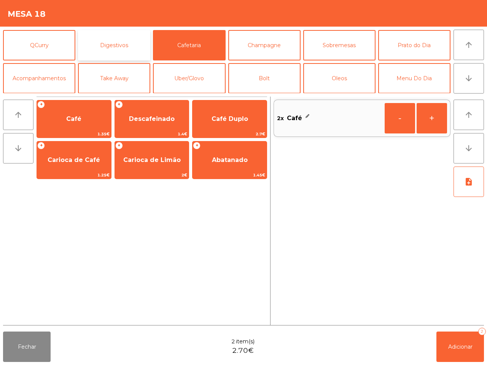
click at [130, 41] on button "Digestivos" at bounding box center [114, 45] width 72 height 30
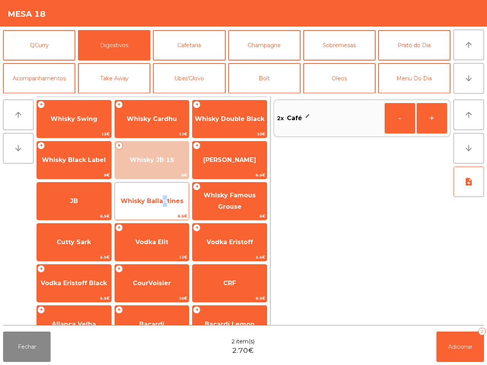
click at [161, 204] on span "Whisky Ballantines" at bounding box center [152, 200] width 63 height 7
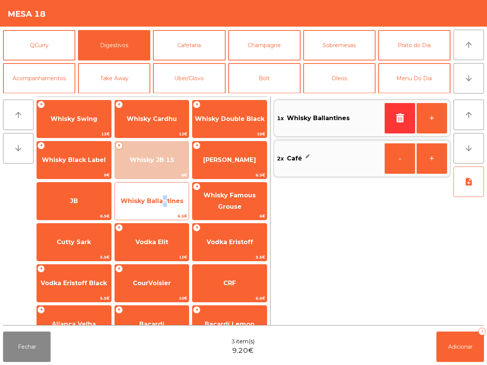
click at [161, 204] on span "Whisky Ballantines" at bounding box center [152, 200] width 63 height 7
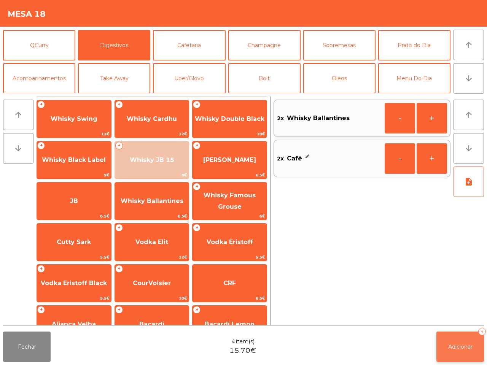
click at [459, 345] on span "Adicionar" at bounding box center [460, 346] width 24 height 7
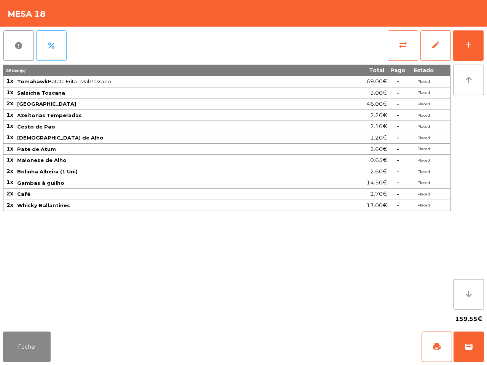
drag, startPoint x: 401, startPoint y: 301, endPoint x: 366, endPoint y: 300, distance: 35.0
click at [401, 298] on div "16 item(s) Total Pago Estado 1x Tomahawk Batata Frita · Mal Passado 69.00€ - Pl…" at bounding box center [226, 187] width 447 height 245
click at [462, 41] on button "add" at bounding box center [468, 45] width 30 height 30
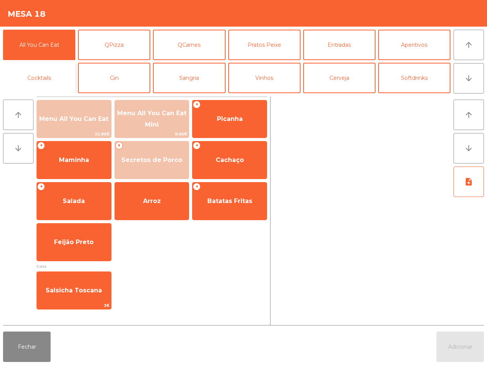
click at [50, 72] on button "Cocktails" at bounding box center [39, 78] width 72 height 30
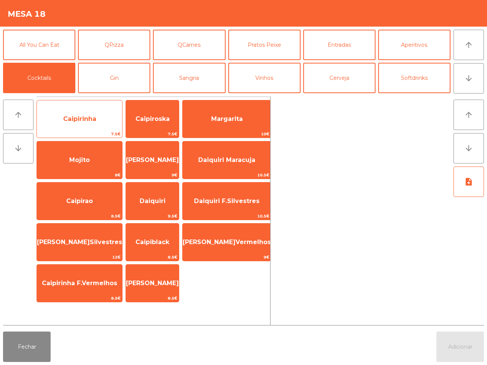
click at [73, 127] on span "Caipirinha" at bounding box center [79, 119] width 85 height 21
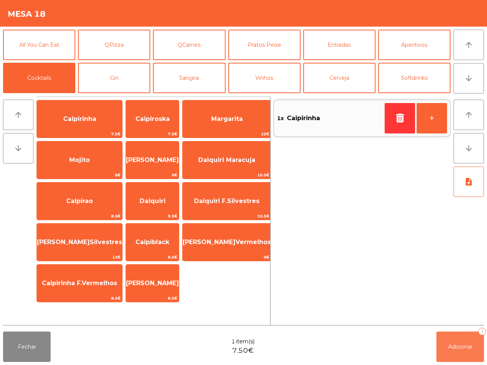
drag, startPoint x: 467, startPoint y: 348, endPoint x: 460, endPoint y: 348, distance: 6.5
click at [466, 348] on span "Adicionar" at bounding box center [460, 346] width 24 height 7
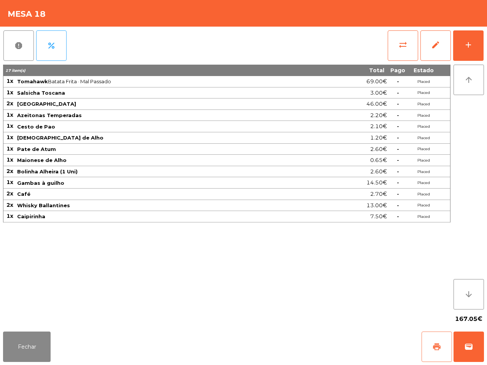
click at [437, 348] on span "print" at bounding box center [436, 346] width 9 height 9
click at [14, 354] on button "Fechar" at bounding box center [27, 347] width 48 height 30
